Goal: Information Seeking & Learning: Learn about a topic

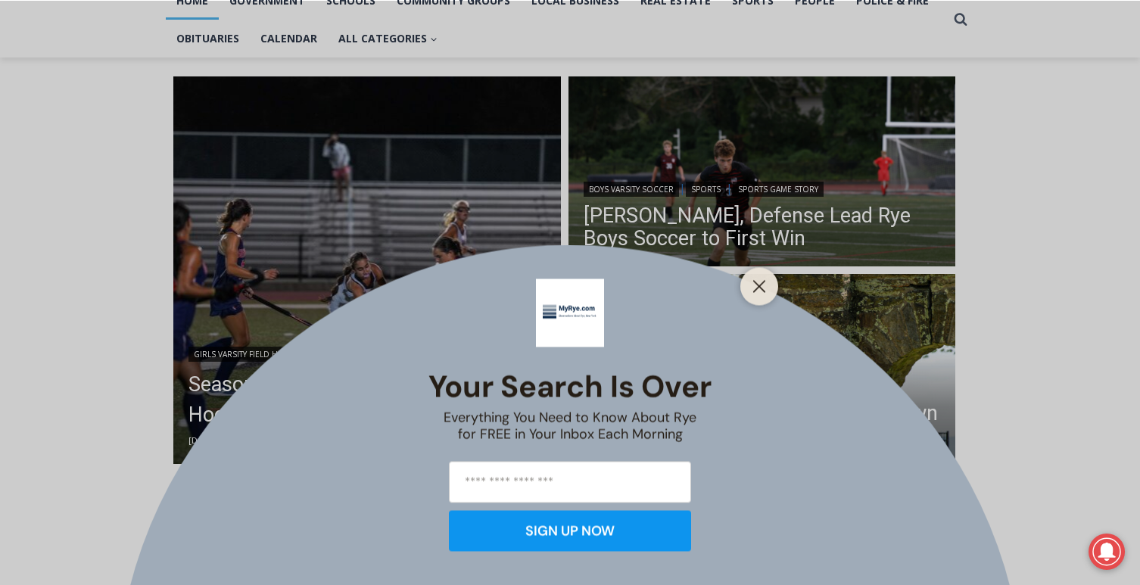
scroll to position [149, 0]
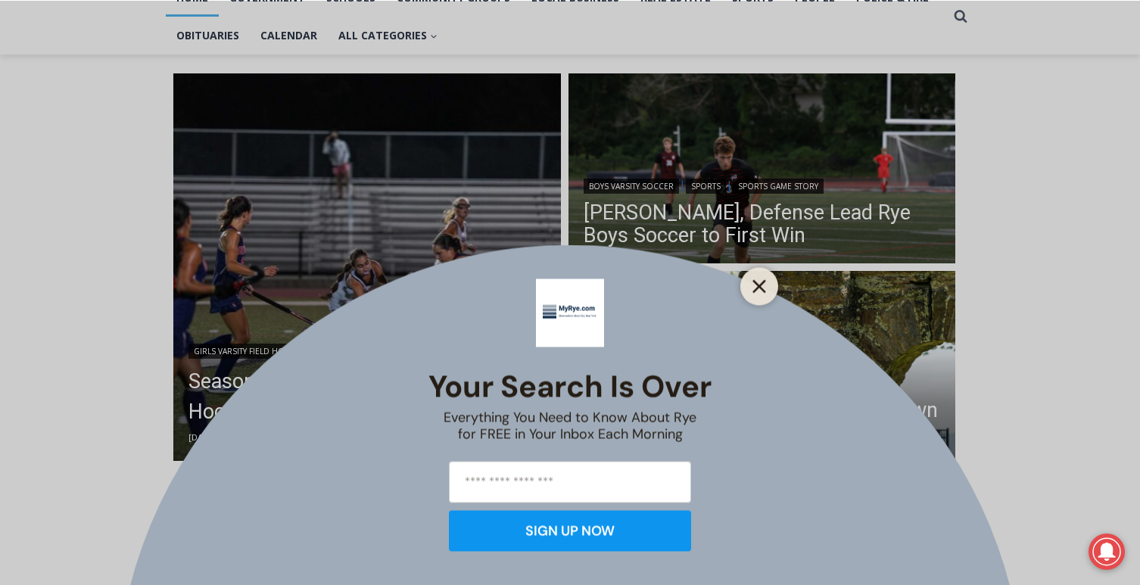
click at [759, 292] on icon "Close" at bounding box center [760, 286] width 14 height 14
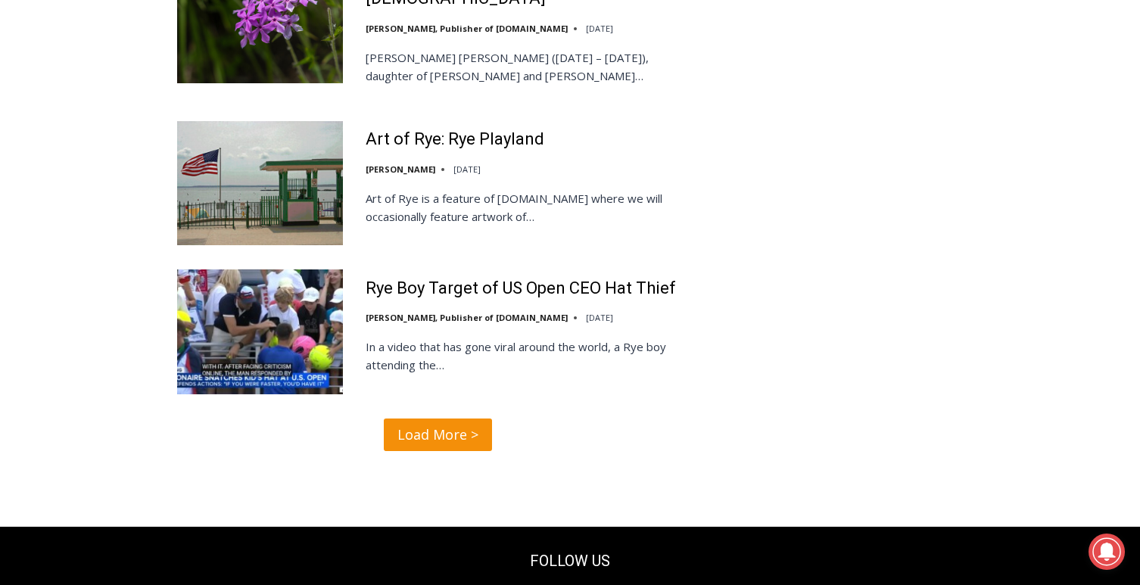
scroll to position [3171, 0]
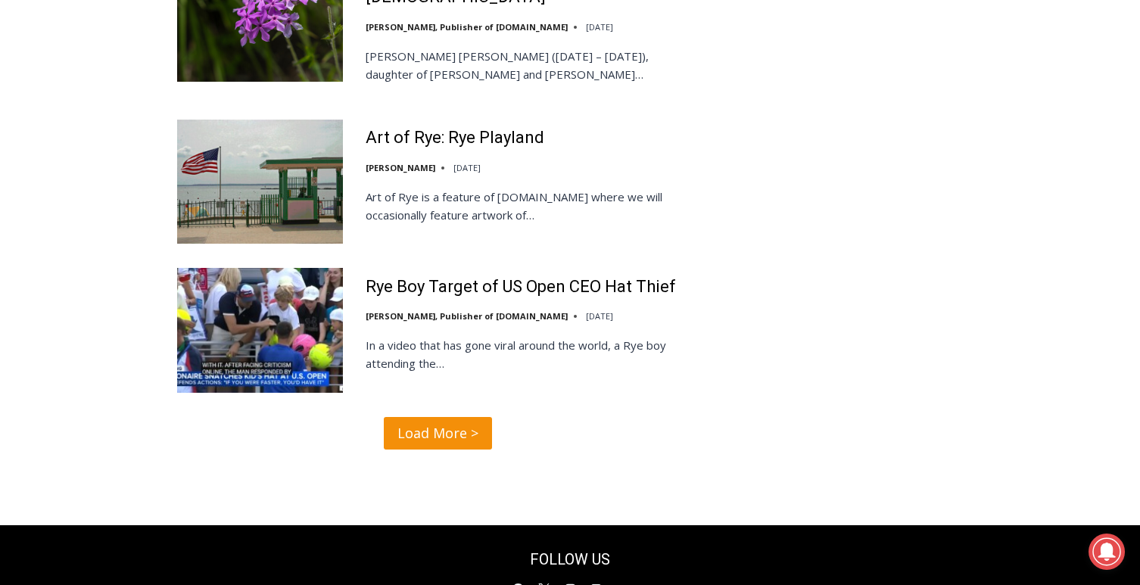
click at [453, 423] on span "Load More >" at bounding box center [438, 434] width 81 height 22
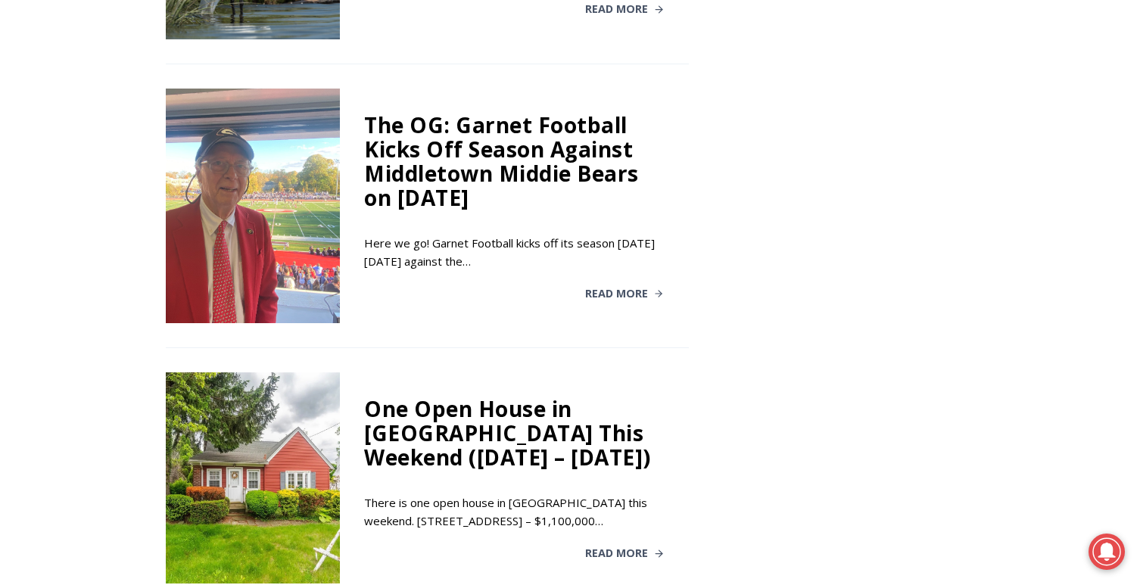
scroll to position [2170, 0]
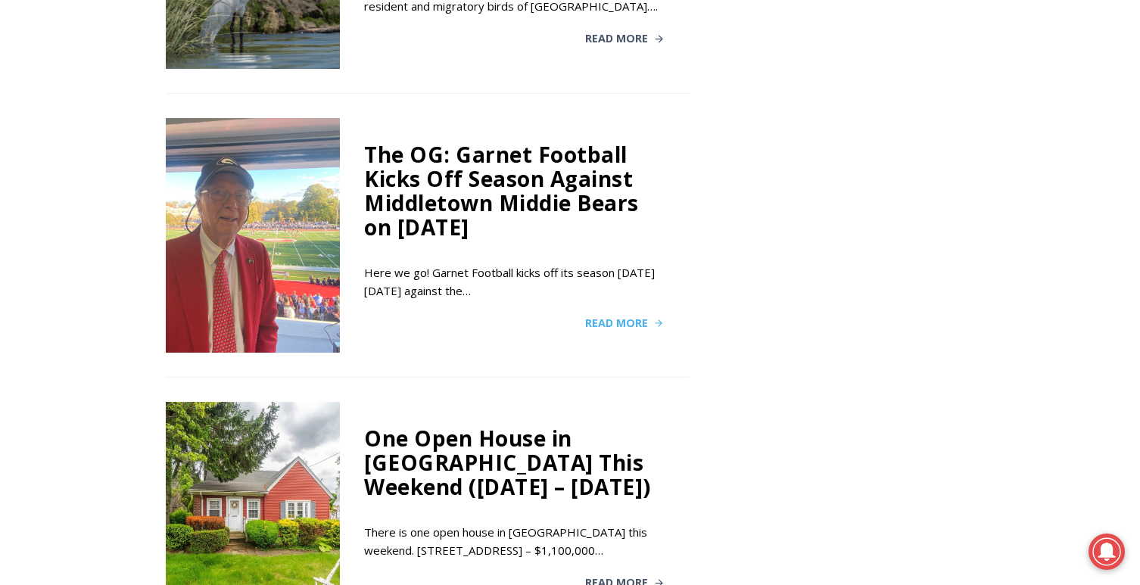
click at [610, 318] on span "Read More" at bounding box center [616, 323] width 63 height 11
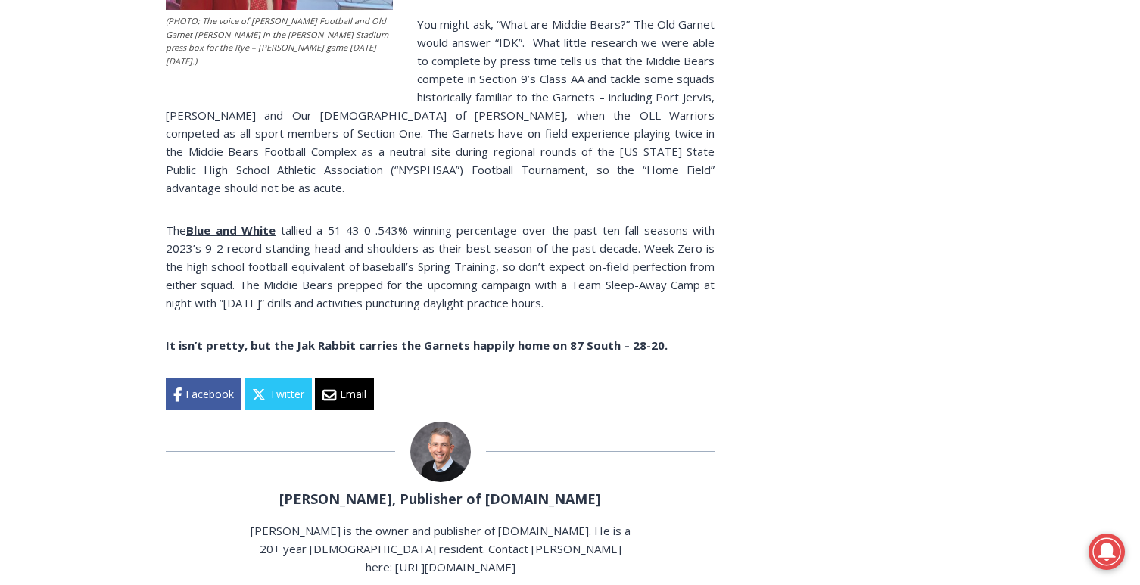
scroll to position [1584, 0]
